Goal: Task Accomplishment & Management: Manage account settings

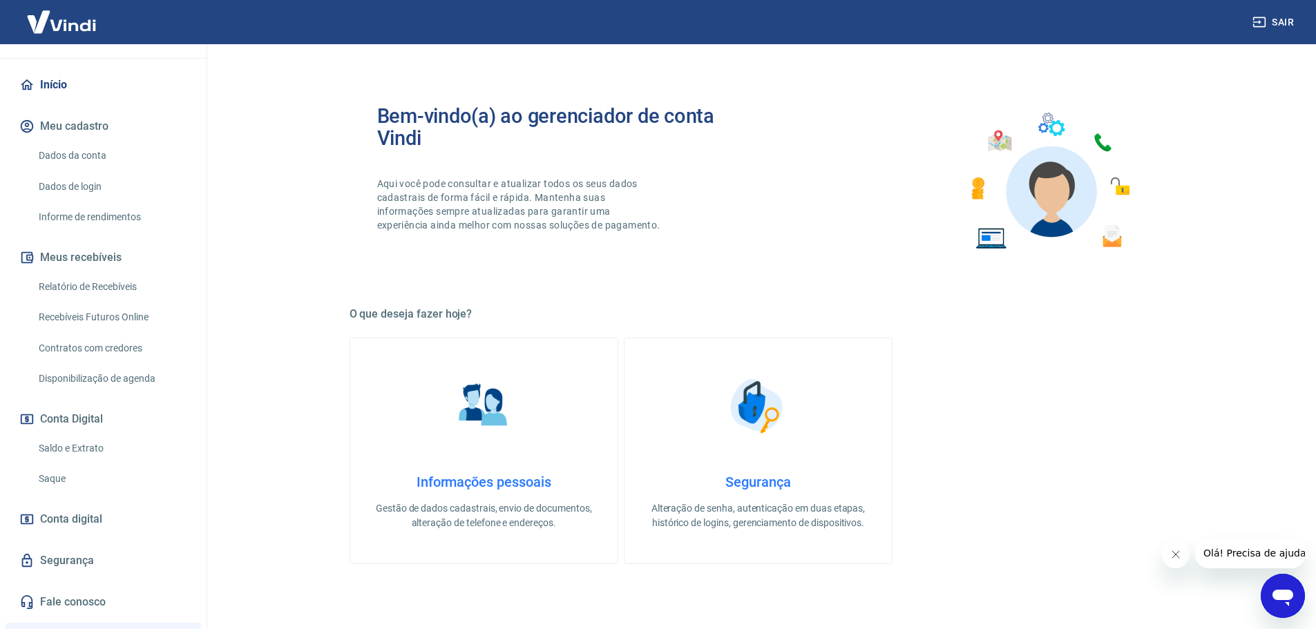
scroll to position [230, 0]
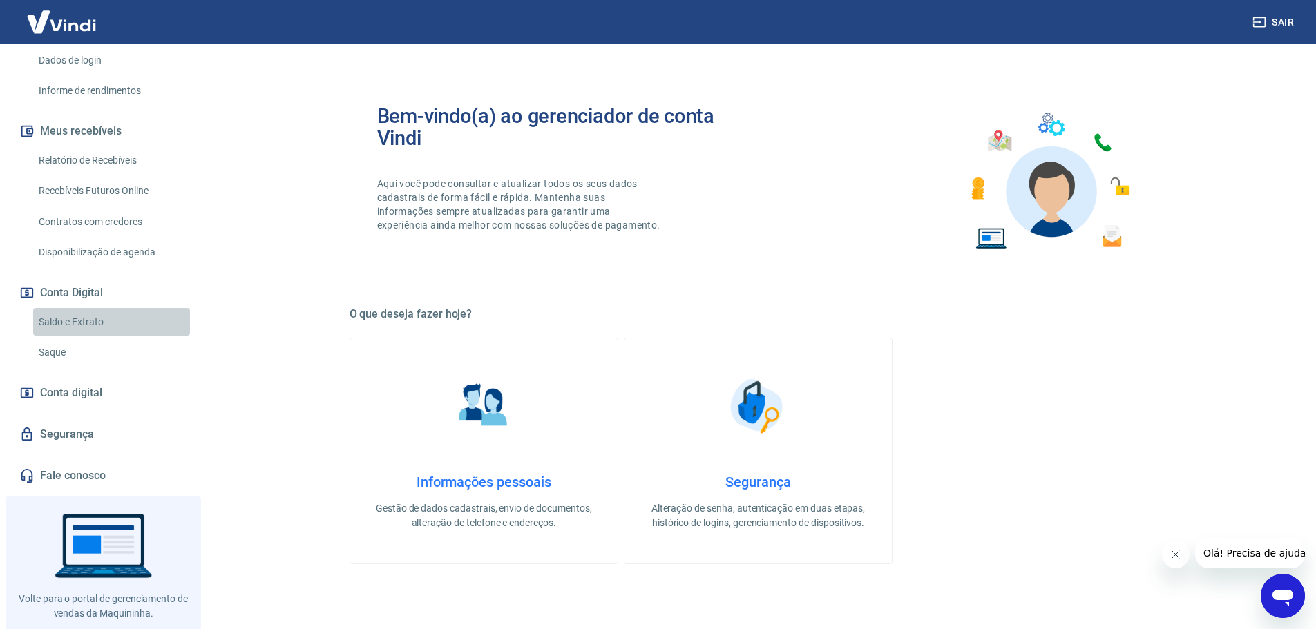
click at [119, 336] on link "Saldo e Extrato" at bounding box center [111, 322] width 157 height 28
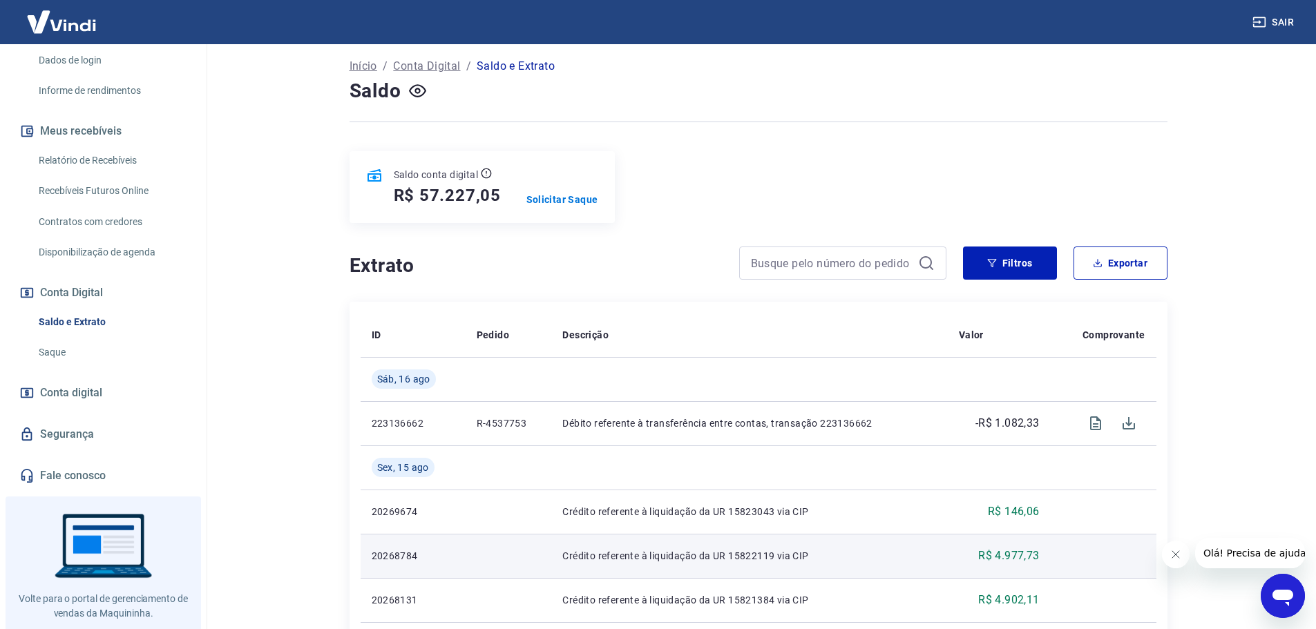
scroll to position [230, 0]
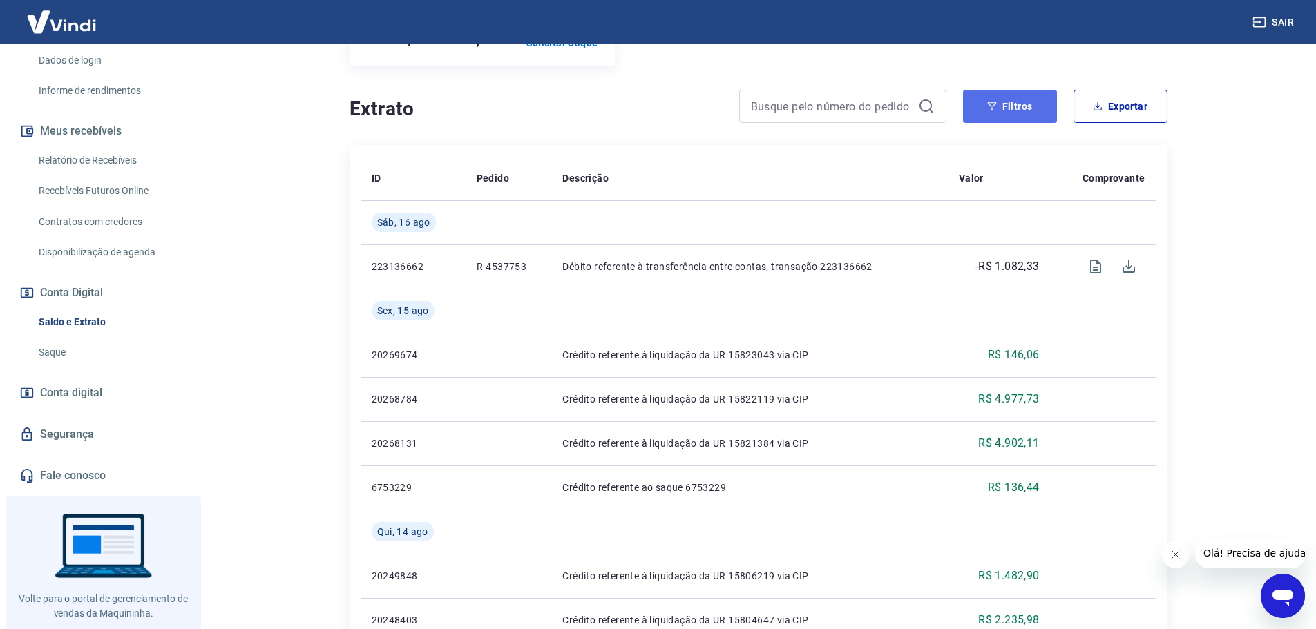
click at [1039, 107] on button "Filtros" at bounding box center [1010, 106] width 94 height 33
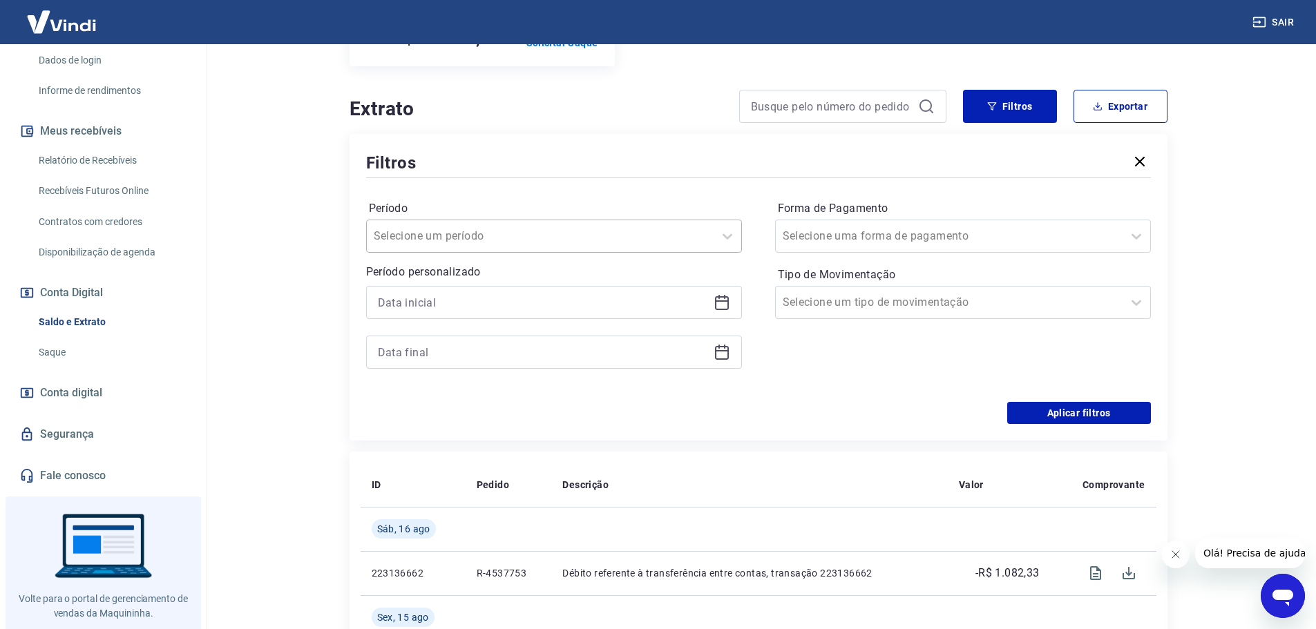
click at [559, 236] on div at bounding box center [540, 236] width 333 height 19
drag, startPoint x: 461, startPoint y: 374, endPoint x: 943, endPoint y: 365, distance: 482.1
click at [463, 372] on div "Últimos 30 dias" at bounding box center [554, 374] width 376 height 28
click at [1093, 408] on button "Aplicar filtros" at bounding box center [1079, 413] width 144 height 22
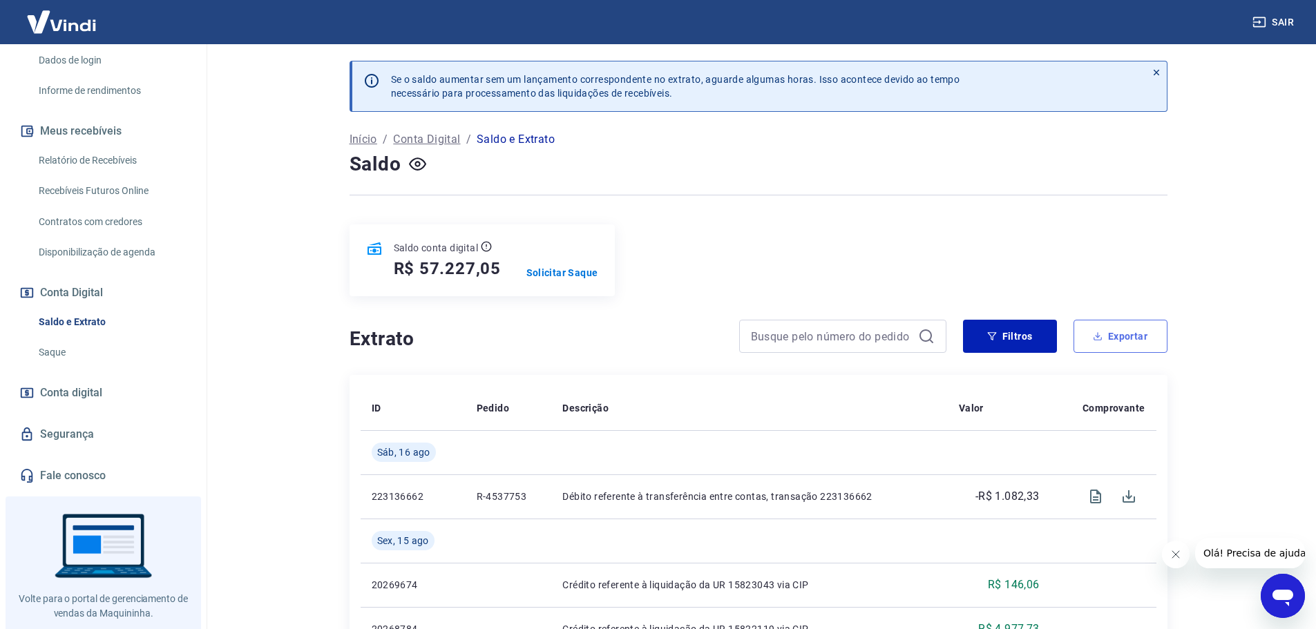
click at [1130, 335] on button "Exportar" at bounding box center [1120, 336] width 94 height 33
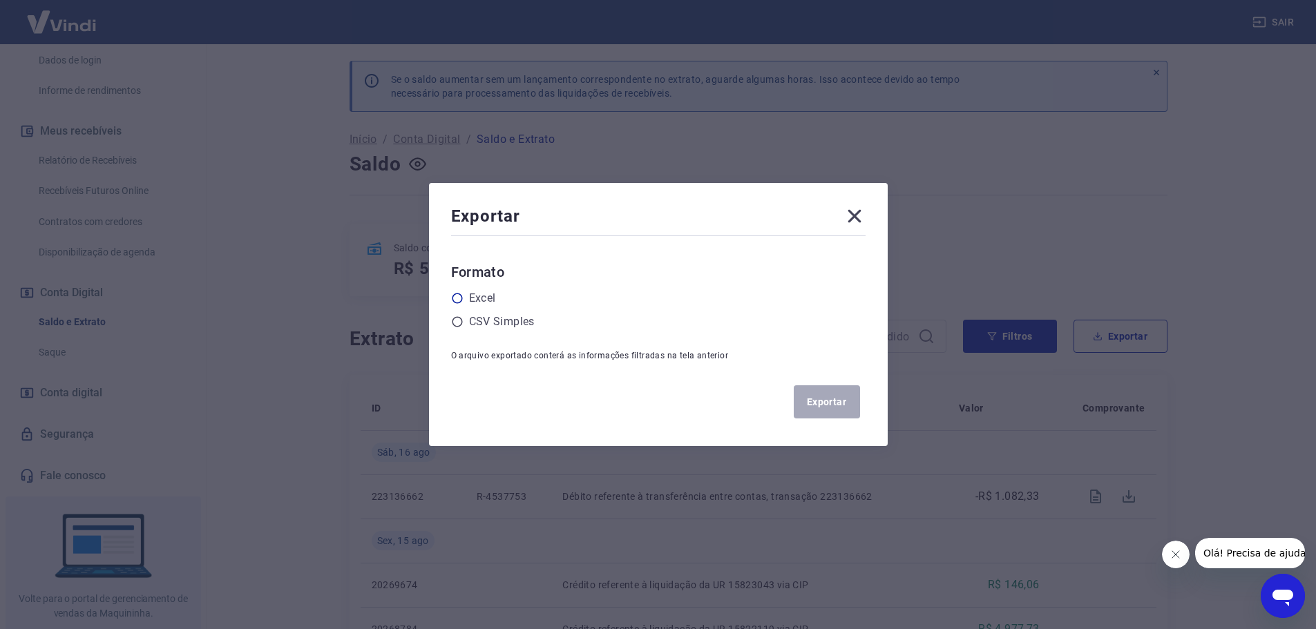
click at [462, 296] on icon at bounding box center [457, 298] width 12 height 12
click at [0, 0] on input "radio" at bounding box center [0, 0] width 0 height 0
click at [845, 403] on button "Exportar" at bounding box center [827, 401] width 66 height 33
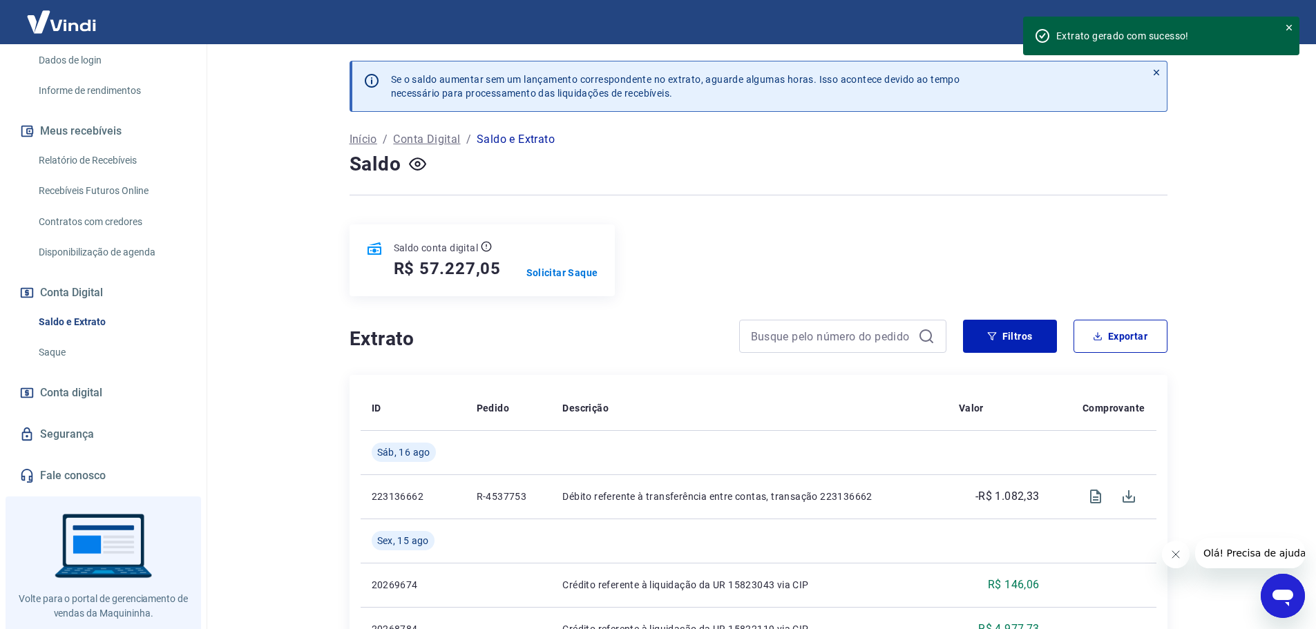
click at [68, 403] on span "Conta digital" at bounding box center [71, 392] width 62 height 19
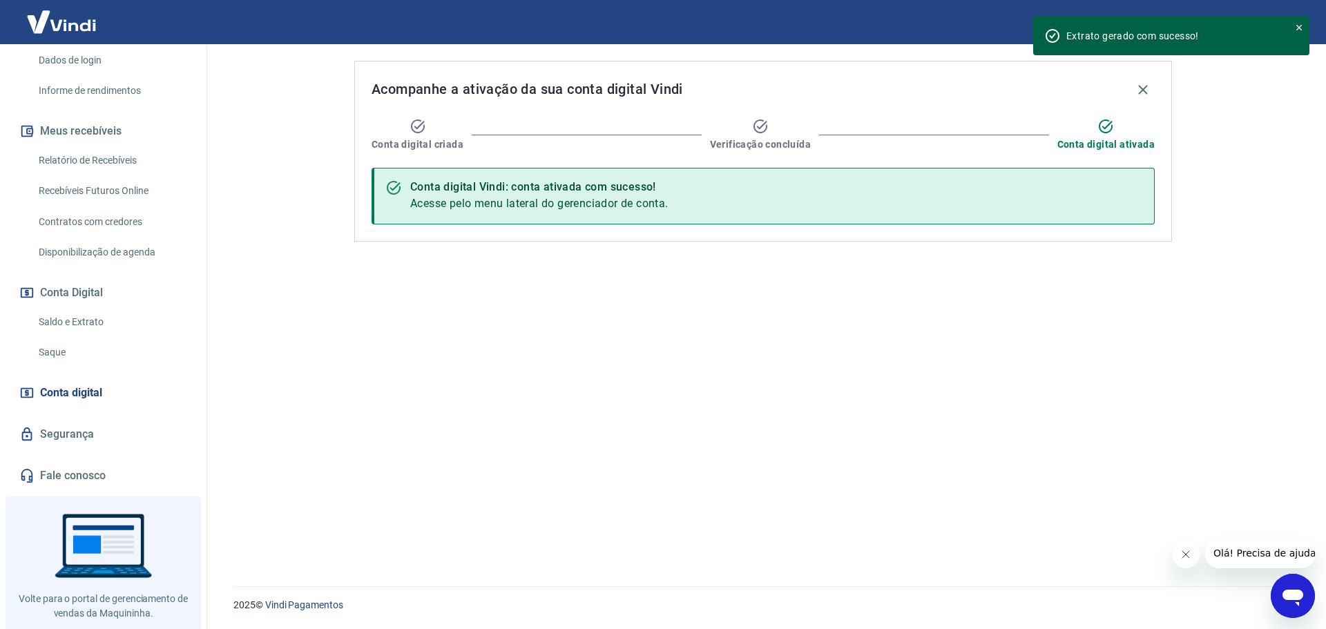
click at [91, 336] on link "Saldo e Extrato" at bounding box center [111, 322] width 157 height 28
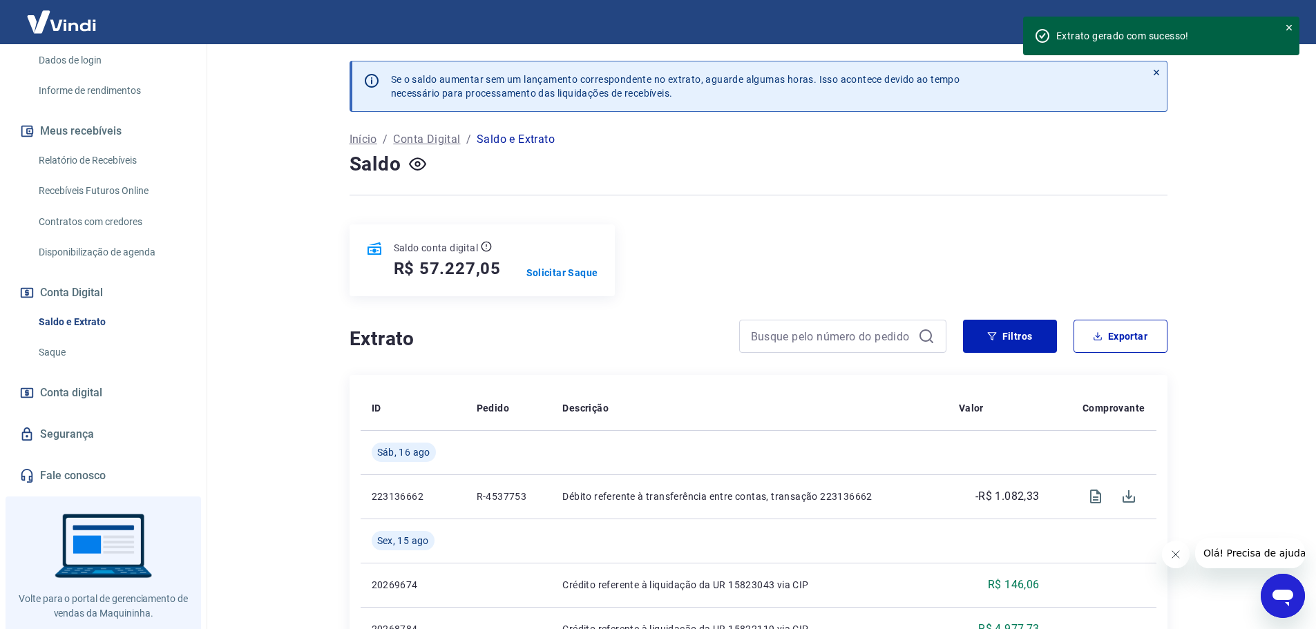
click at [95, 336] on link "Saldo e Extrato" at bounding box center [111, 322] width 157 height 28
